Goal: Information Seeking & Learning: Learn about a topic

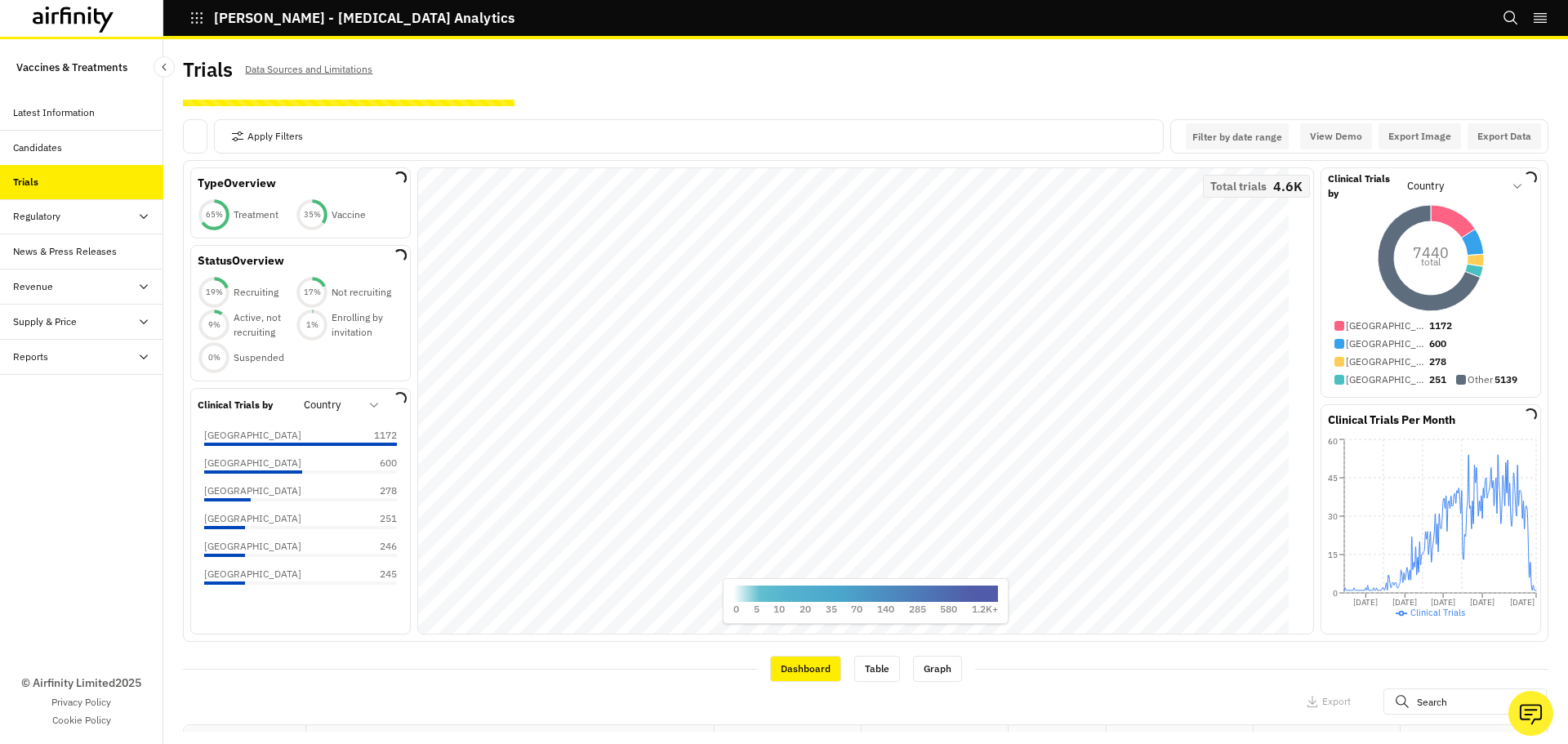
click at [327, 401] on div at bounding box center [331, 405] width 55 height 19
click at [358, 408] on div at bounding box center [331, 405] width 55 height 19
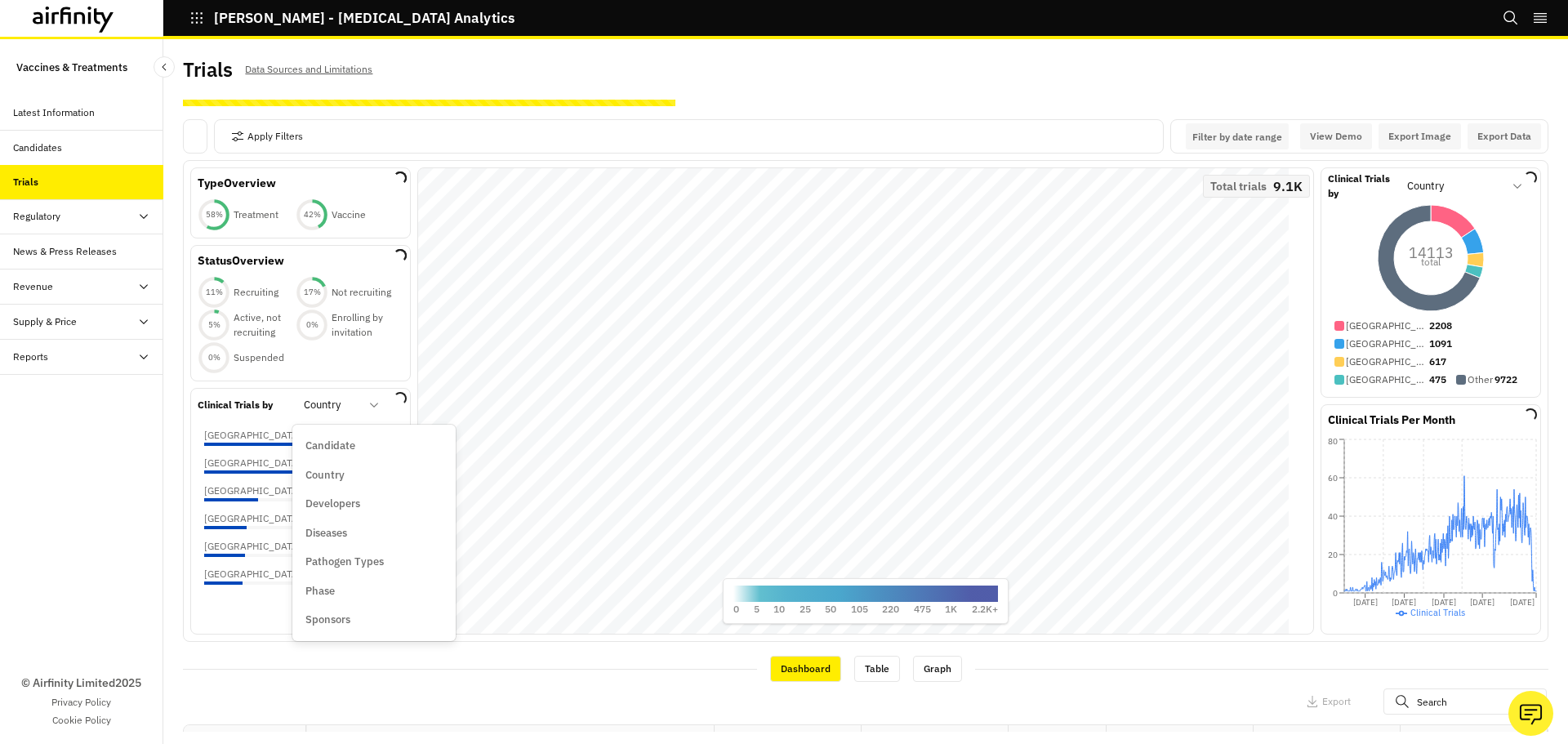
click at [358, 408] on div at bounding box center [331, 405] width 55 height 19
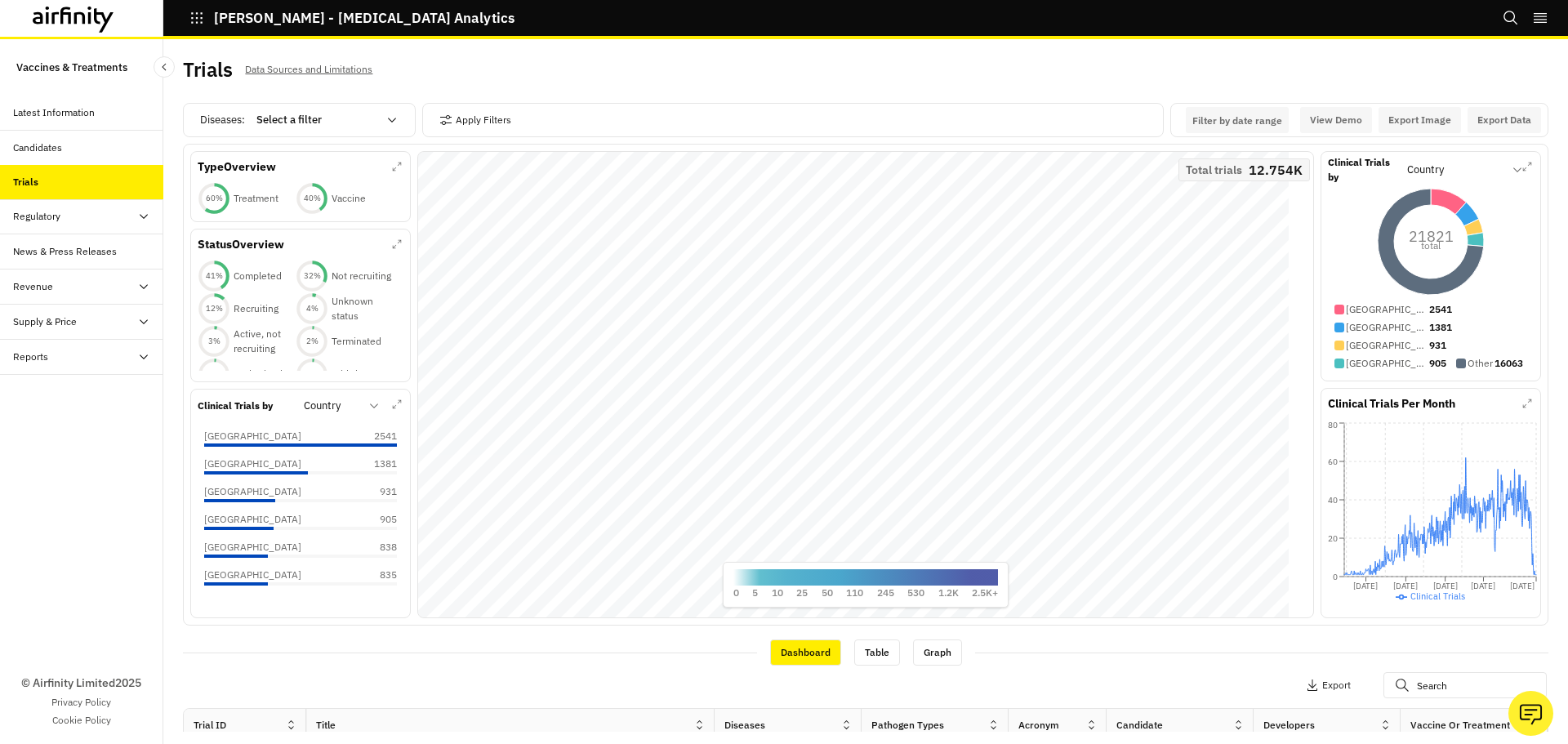
click at [337, 391] on div "Clinical Trials by Country United States of America 2541 China 1381 United King…" at bounding box center [300, 503] width 220 height 229
click at [332, 395] on div "Country" at bounding box center [329, 406] width 75 height 26
click at [347, 404] on div at bounding box center [331, 406] width 55 height 19
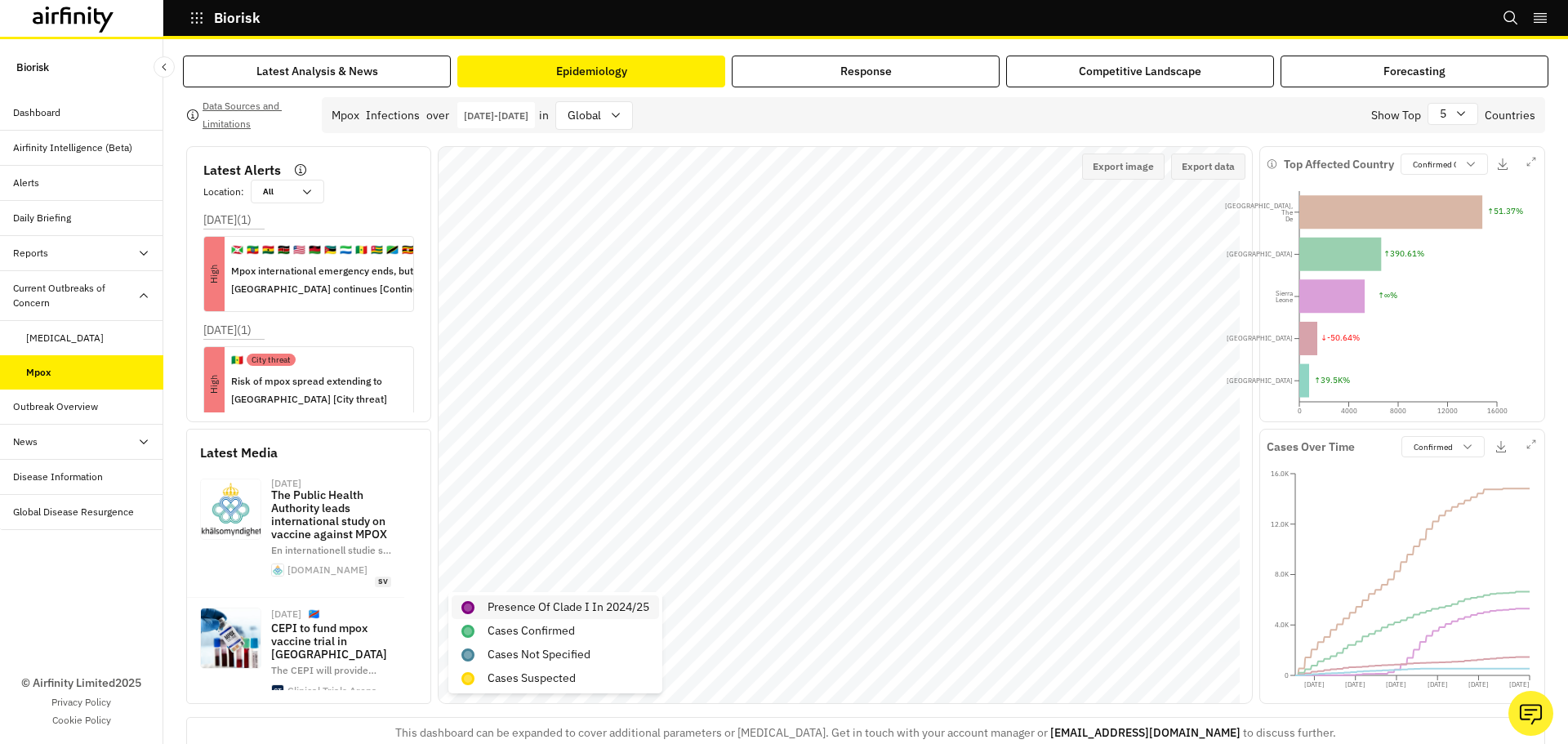
click at [575, 604] on p "Presence of Clade I in 2024/25" at bounding box center [568, 608] width 162 height 17
click at [566, 625] on p "Cases Confirmed" at bounding box center [531, 631] width 87 height 17
click at [563, 646] on p "Cases Not Specified" at bounding box center [539, 655] width 103 height 17
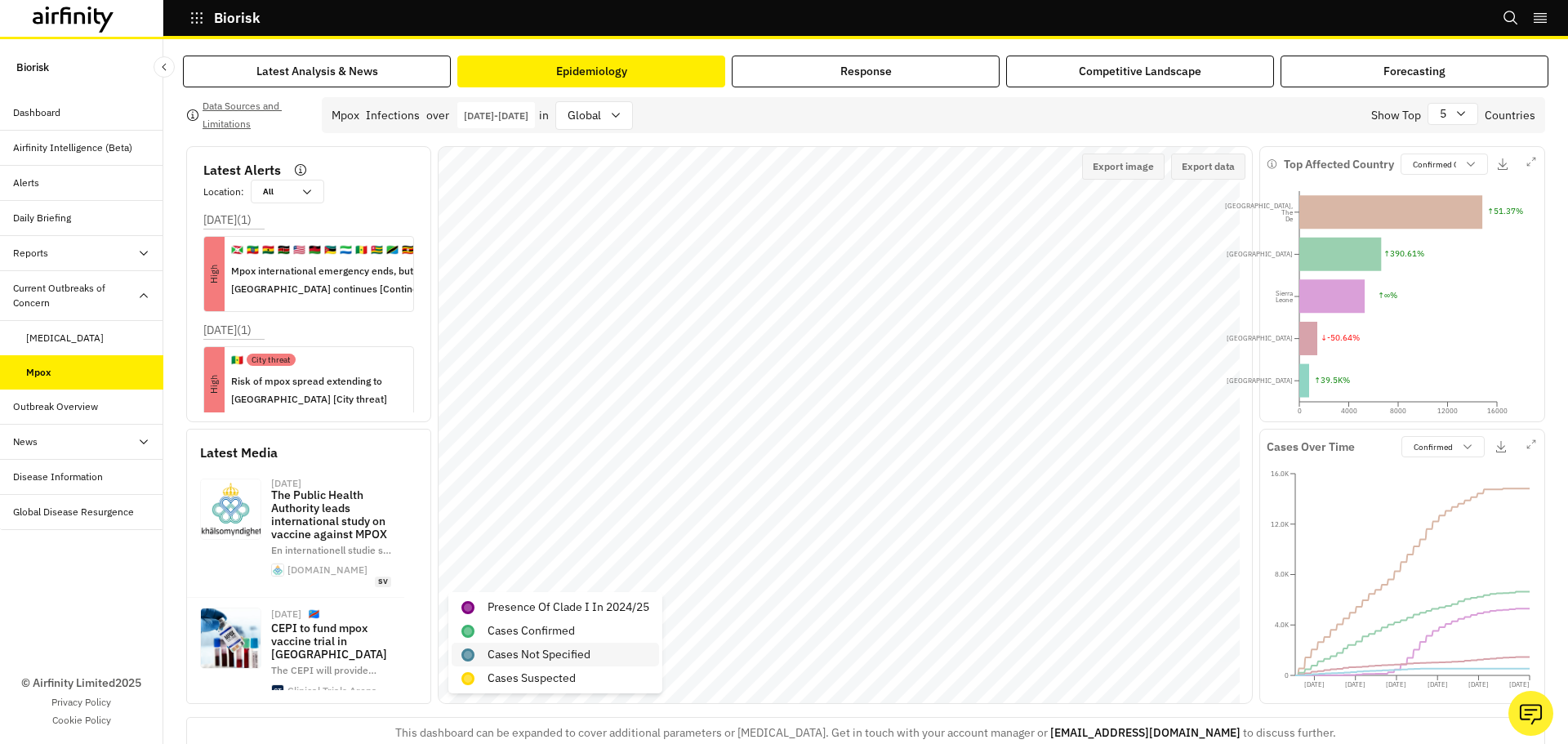
click at [563, 646] on p "Cases Not Specified" at bounding box center [539, 655] width 103 height 17
click at [559, 674] on p "Cases Suspected" at bounding box center [531, 679] width 88 height 17
click at [588, 683] on div "Cases Suspected" at bounding box center [555, 678] width 208 height 23
click at [568, 601] on p "Presence of Clade I in 2024/25" at bounding box center [568, 608] width 162 height 17
click at [568, 629] on p "Cases Confirmed" at bounding box center [531, 631] width 87 height 17
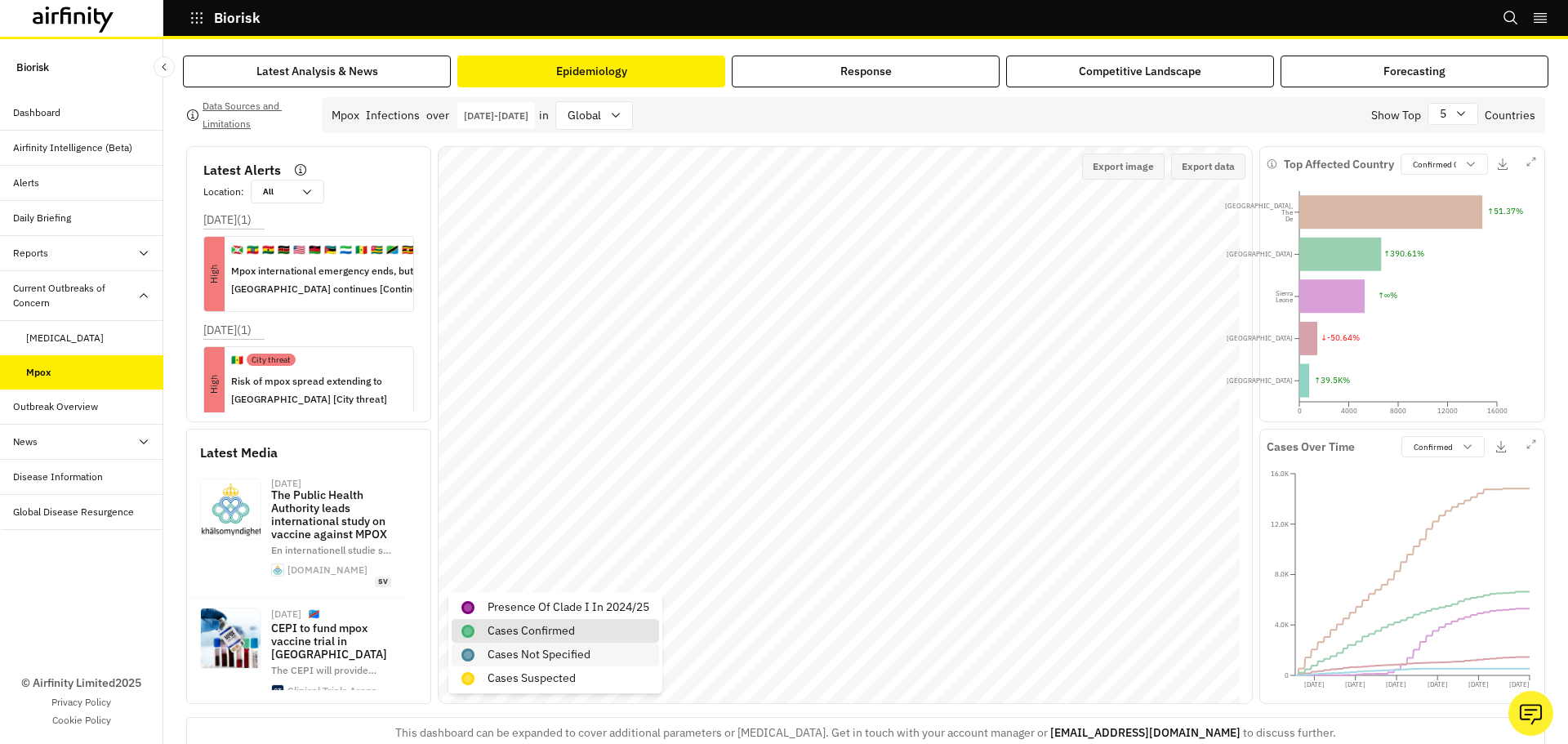
click at [564, 647] on p "Cases Not Specified" at bounding box center [539, 655] width 103 height 17
click at [564, 669] on div "Cases Suspected" at bounding box center [555, 678] width 208 height 23
click at [562, 675] on p "Cases Suspected" at bounding box center [531, 679] width 88 height 17
